Goal: Task Accomplishment & Management: Complete application form

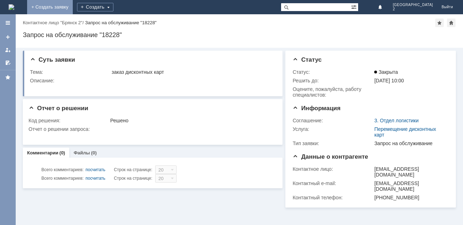
click at [73, 8] on link "+ Создать заявку" at bounding box center [50, 7] width 46 height 14
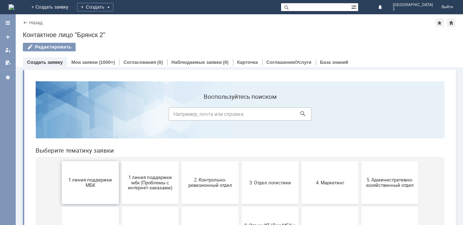
click at [97, 178] on span "1 линия поддержки МБК" at bounding box center [90, 182] width 53 height 11
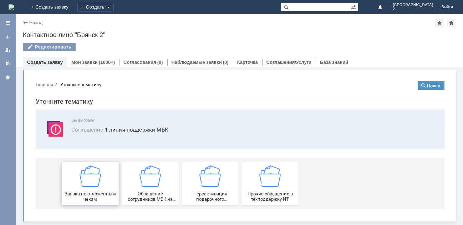
click at [102, 196] on span "Заявка по отложенным чекам" at bounding box center [90, 196] width 53 height 11
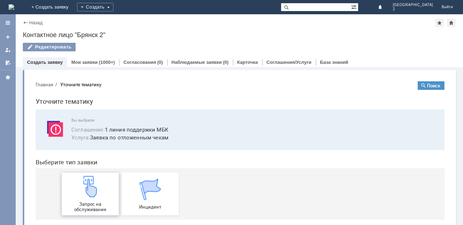
click at [102, 206] on span "Запрос на обслуживание" at bounding box center [90, 206] width 53 height 11
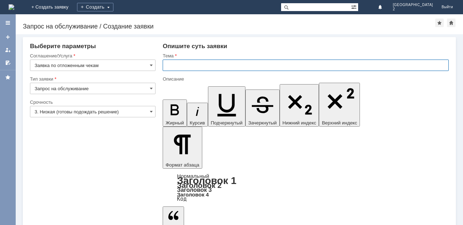
click at [172, 65] on input "text" at bounding box center [306, 65] width 286 height 11
type input "Отлож.чеки Бр2"
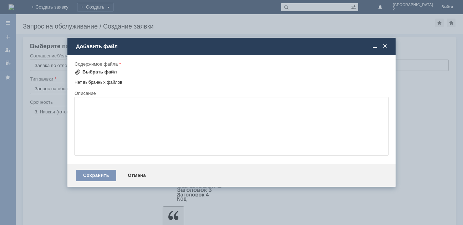
click at [94, 73] on div "Выбрать файл" at bounding box center [99, 72] width 35 height 6
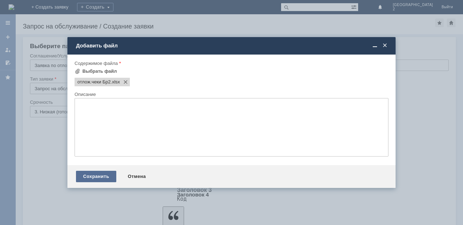
click at [92, 177] on div "Сохранить" at bounding box center [96, 176] width 40 height 11
